Goal: Task Accomplishment & Management: Complete application form

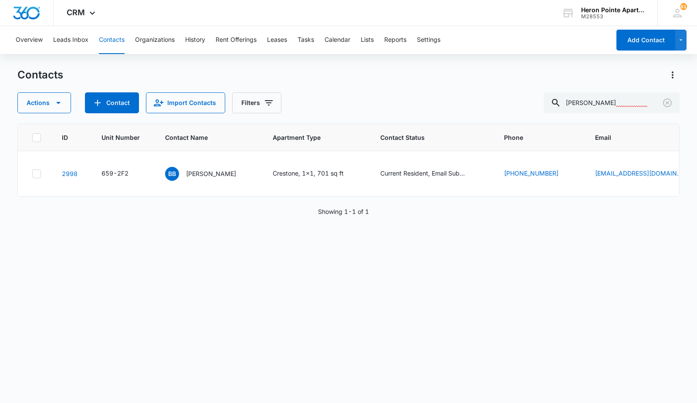
click at [36, 319] on div "ID Unit Number Contact Name Apartment Type Contact Status Phone Email Notes Las…" at bounding box center [348, 258] width 662 height 268
drag, startPoint x: 658, startPoint y: 102, endPoint x: 429, endPoint y: 123, distance: 230.2
click at [435, 124] on div "Contacts Actions Contact Import Contacts Filters [PERSON_NAME] ID Unit Number C…" at bounding box center [348, 235] width 662 height 334
type input "2G7"
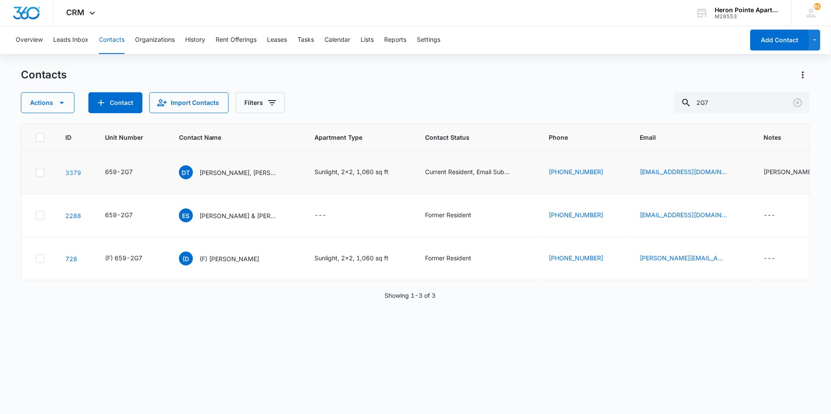
click at [65, 170] on td "3379" at bounding box center [75, 172] width 40 height 43
click at [73, 174] on link "3379" at bounding box center [73, 172] width 16 height 7
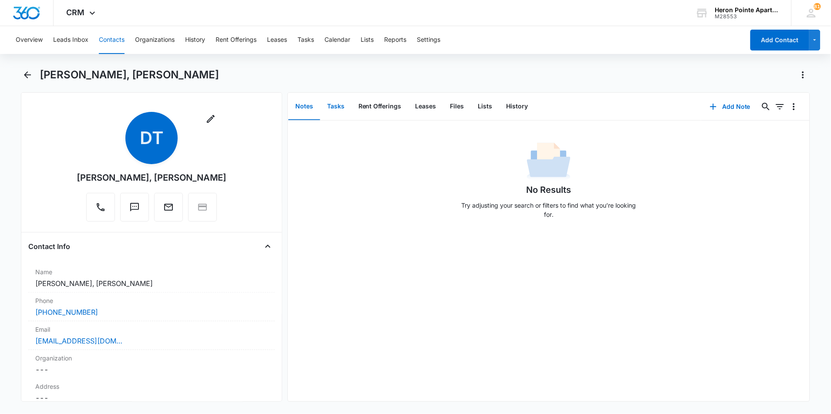
click at [331, 106] on button "Tasks" at bounding box center [335, 106] width 31 height 27
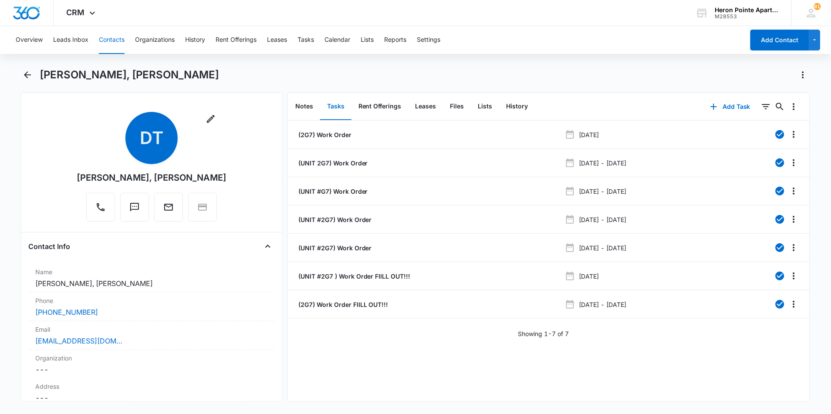
click at [421, 59] on div "Overview Leads Inbox Contacts Organizations History Rent Offerings Leases Tasks…" at bounding box center [415, 219] width 831 height 386
click at [697, 107] on button "Add Task" at bounding box center [731, 106] width 58 height 21
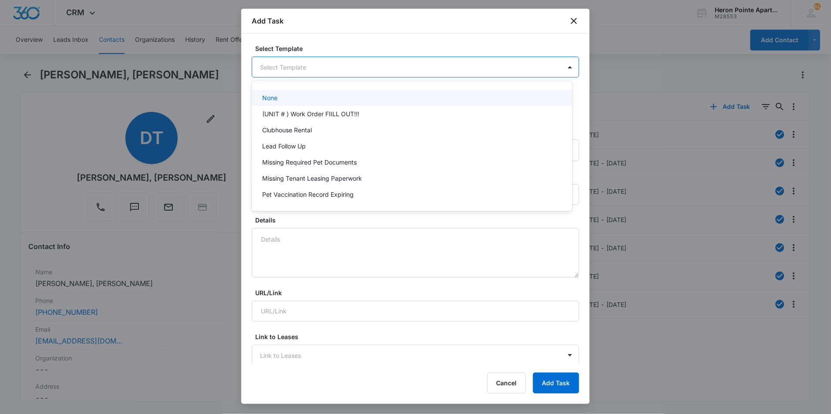
click at [376, 71] on body "CRM Apps Reputation Websites Forms CRM Email Social Content Ads Intelligence Fi…" at bounding box center [415, 207] width 831 height 414
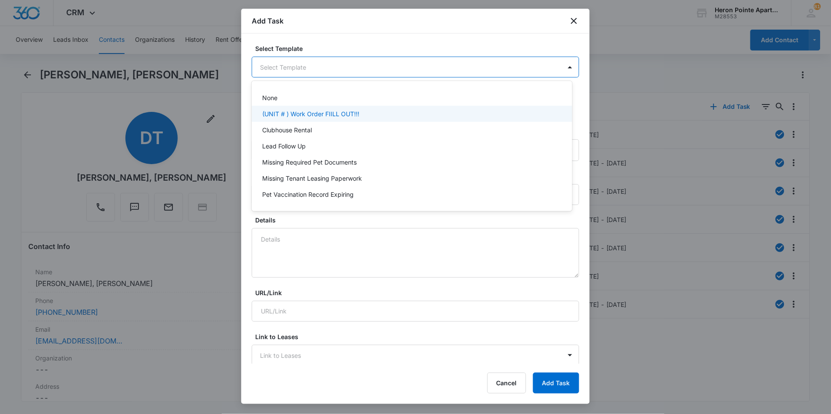
click at [324, 115] on p "(UNIT # ) Work Order FIILL OUT!!!" at bounding box center [310, 113] width 97 height 9
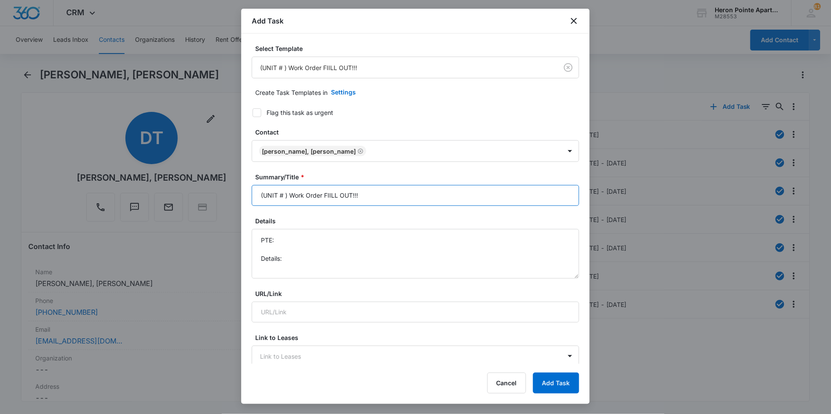
drag, startPoint x: 356, startPoint y: 194, endPoint x: 142, endPoint y: 194, distance: 213.5
click at [142, 194] on body "CRM Apps Reputation Websites Forms CRM Email Social Content Ads Intelligence Fi…" at bounding box center [415, 207] width 831 height 414
click at [326, 203] on input "Unit #2G!" at bounding box center [416, 195] width 328 height 21
type input "Unit #2G7 - Fire alarm beeping"
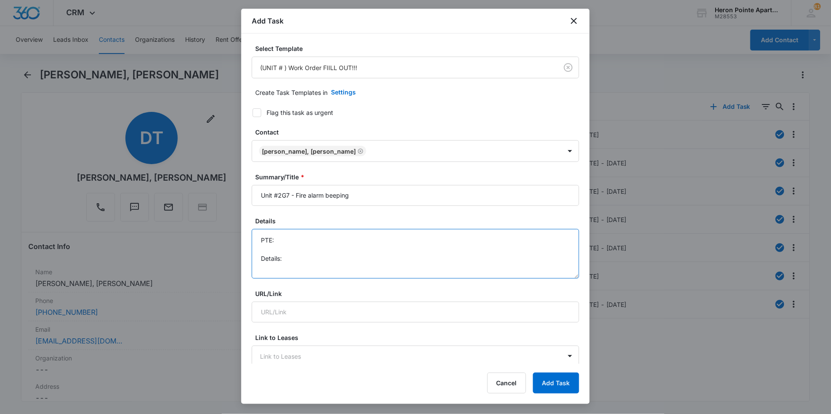
click at [318, 256] on textarea "PTE: Details:" at bounding box center [416, 254] width 328 height 50
drag, startPoint x: 293, startPoint y: 266, endPoint x: 391, endPoint y: 268, distance: 98.1
click at [391, 268] on textarea "PTE: Details: Tenants would like their fire alarm looked at because it keeps be…" at bounding box center [416, 254] width 328 height 50
click at [391, 269] on textarea "PTE: Details: Tenants would like their fire alarm looked at because it keeps be…" at bounding box center [416, 254] width 328 height 50
click at [482, 258] on textarea "PTE: Details:uld like their fire alarm looked at b Tenants woecause it keeps be…" at bounding box center [416, 254] width 328 height 50
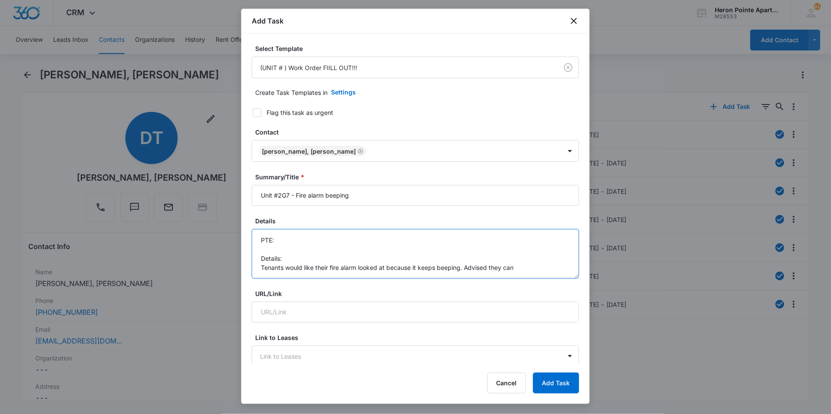
click at [541, 267] on textarea "PTE: Details: Tenants would like their fire alarm looked at because it keeps be…" at bounding box center [416, 254] width 328 height 50
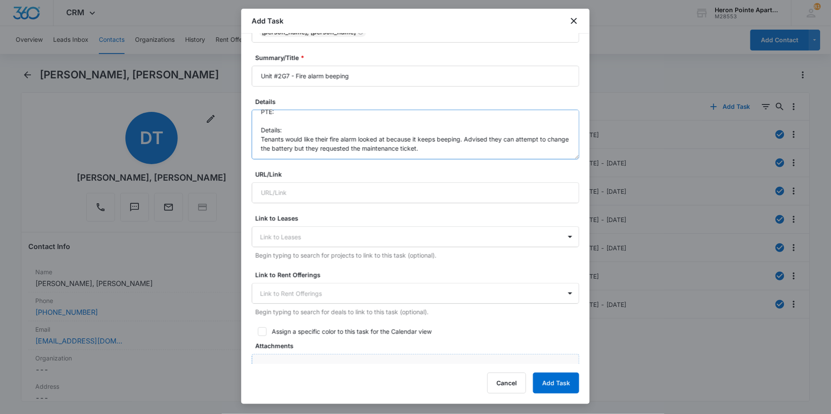
scroll to position [242, 0]
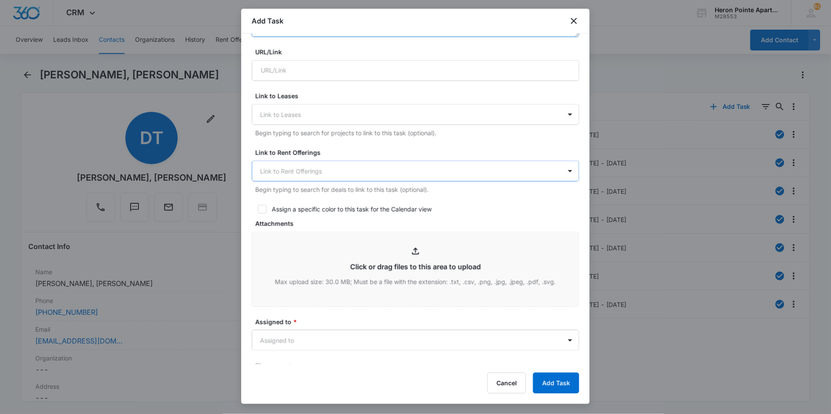
type textarea "PTE: Details: Tenants would like their fire alarm looked at because it keeps be…"
click at [294, 166] on div at bounding box center [410, 171] width 301 height 11
click at [289, 108] on div "Link to Leases" at bounding box center [406, 115] width 309 height 20
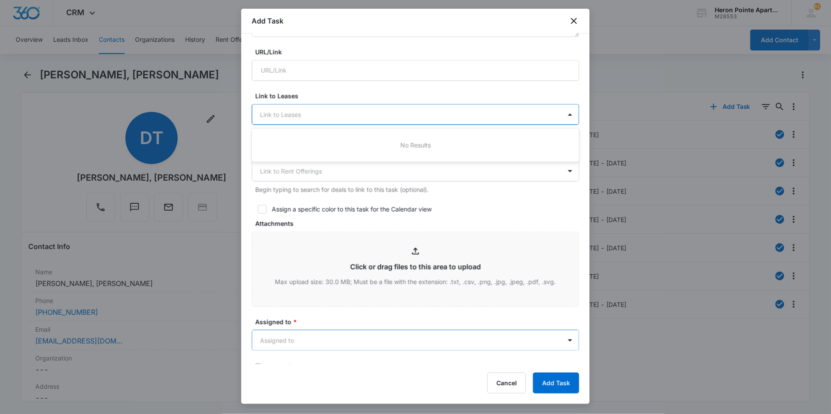
click at [333, 338] on body "CRM Apps Reputation Websites Forms CRM Email Social Content Ads Intelligence Fi…" at bounding box center [415, 207] width 831 height 414
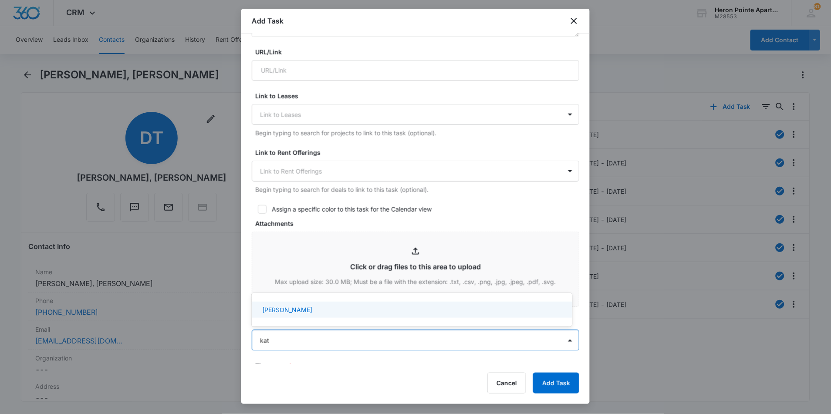
type input "[DEMOGRAPHIC_DATA]"
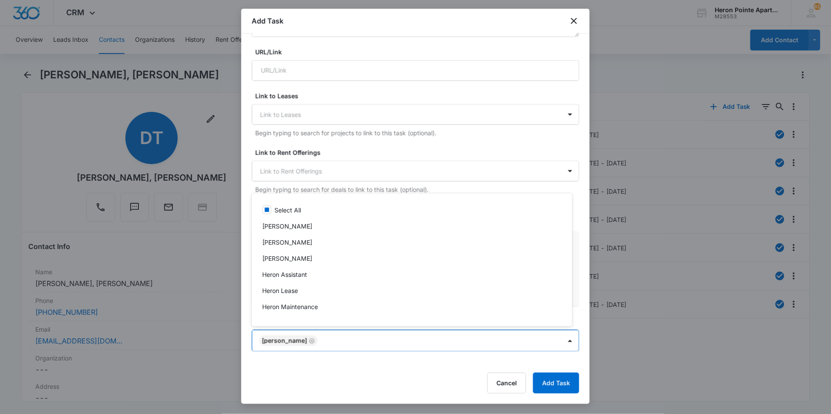
click at [379, 366] on div at bounding box center [415, 207] width 831 height 414
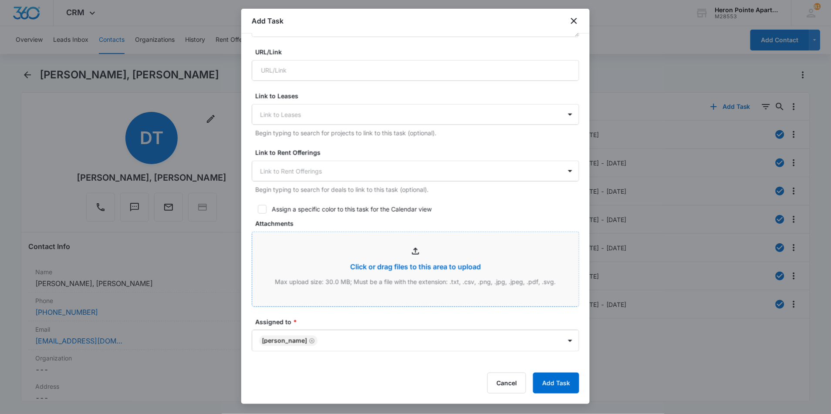
scroll to position [436, 0]
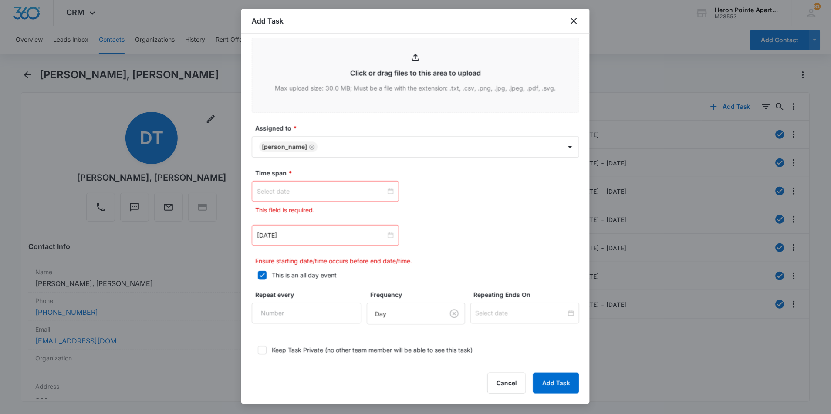
click at [315, 199] on div at bounding box center [325, 191] width 147 height 21
click at [315, 188] on input at bounding box center [321, 192] width 129 height 10
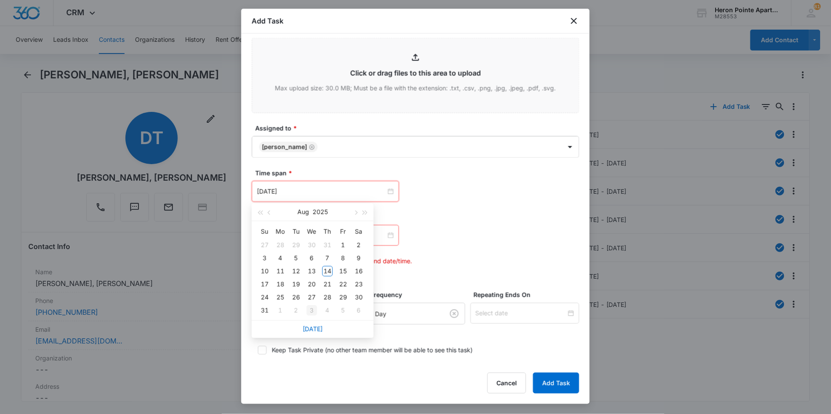
type input "[DATE]"
click at [312, 327] on div "[DATE]" at bounding box center [313, 329] width 122 height 17
click at [311, 329] on link "[DATE]" at bounding box center [313, 328] width 20 height 7
type input "[DATE]"
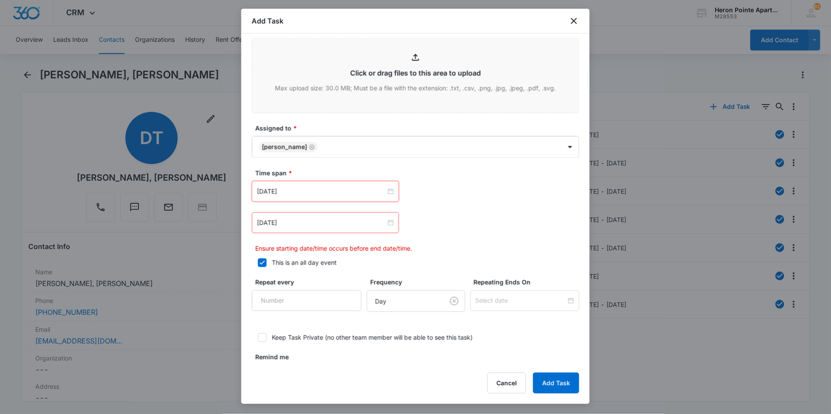
click at [329, 232] on div "[DATE]" at bounding box center [325, 223] width 147 height 21
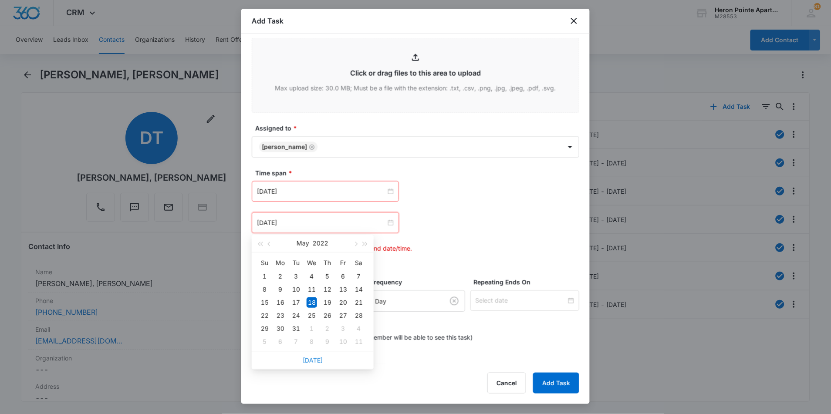
click at [311, 359] on link "[DATE]" at bounding box center [313, 360] width 20 height 7
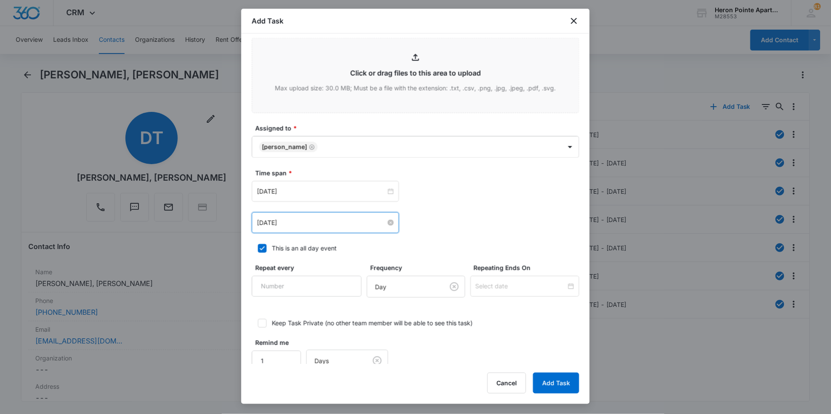
drag, startPoint x: 312, startPoint y: 223, endPoint x: 312, endPoint y: 228, distance: 4.8
click at [313, 223] on input "[DATE]" at bounding box center [321, 223] width 129 height 10
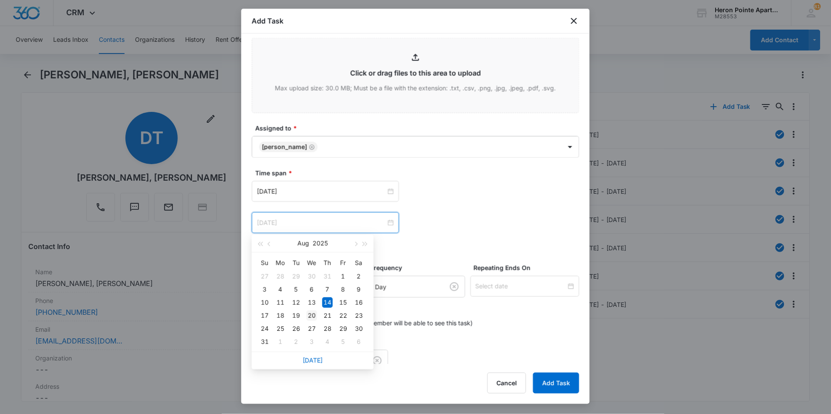
type input "[DATE]"
click at [307, 319] on td "20" at bounding box center [312, 315] width 16 height 13
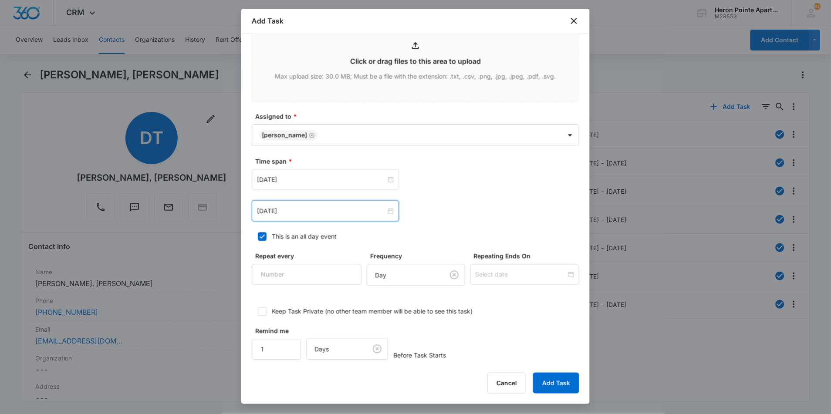
scroll to position [454, 0]
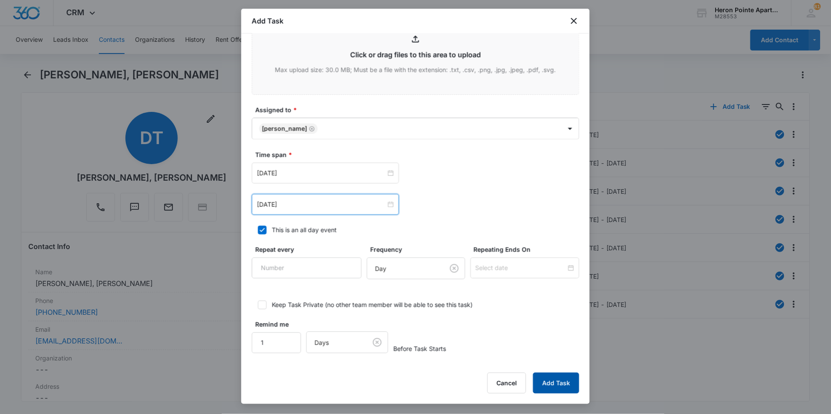
click at [542, 380] on button "Add Task" at bounding box center [556, 383] width 46 height 21
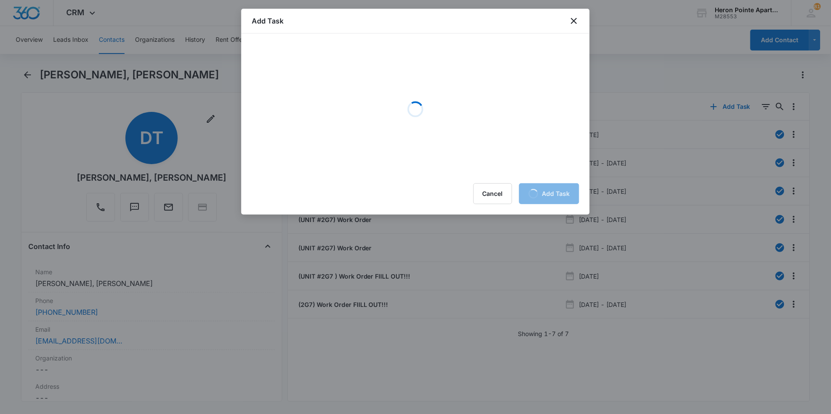
scroll to position [0, 0]
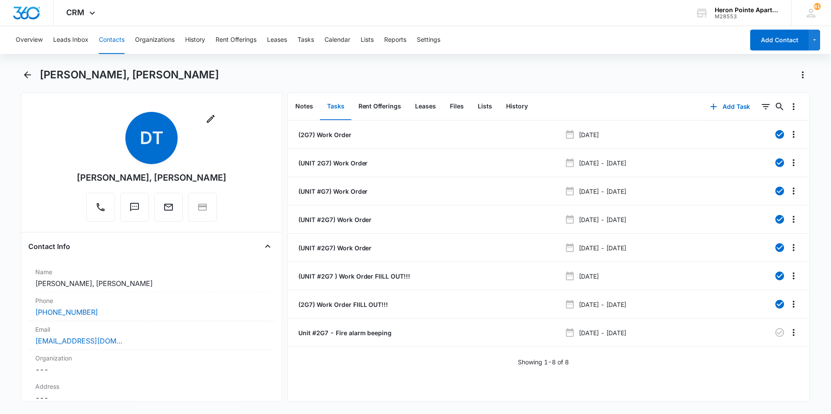
click at [111, 40] on button "Contacts" at bounding box center [112, 40] width 26 height 28
